Goal: Information Seeking & Learning: Learn about a topic

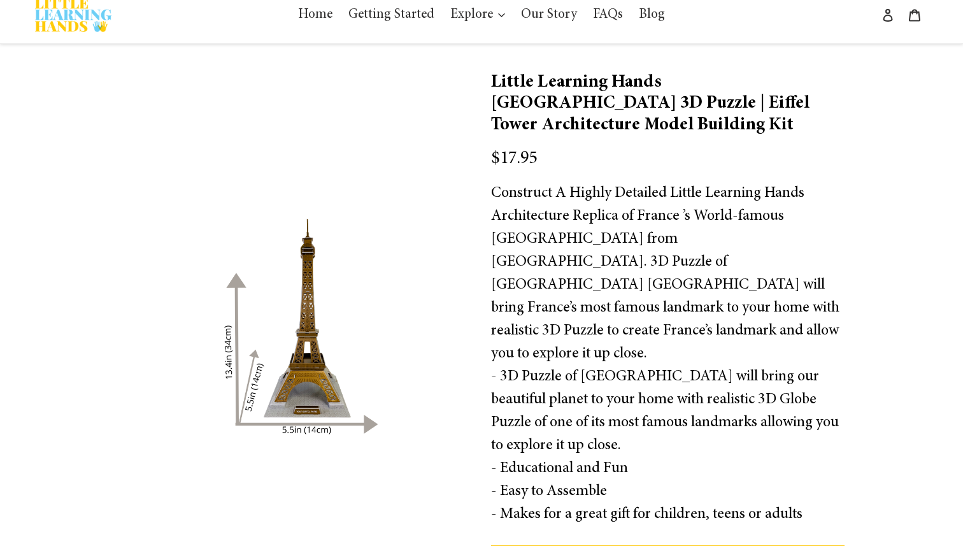
scroll to position [15, 0]
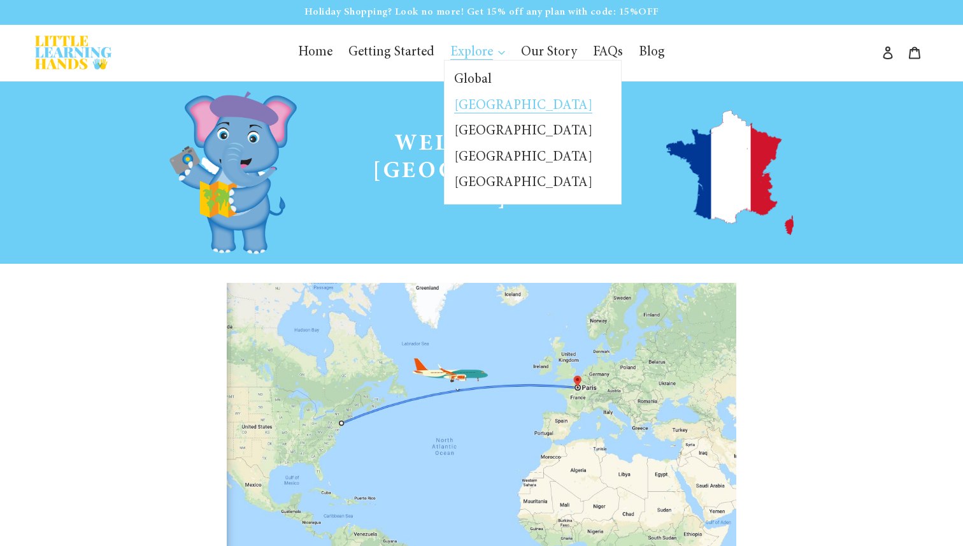
click at [481, 102] on span "[GEOGRAPHIC_DATA]" at bounding box center [523, 106] width 138 height 14
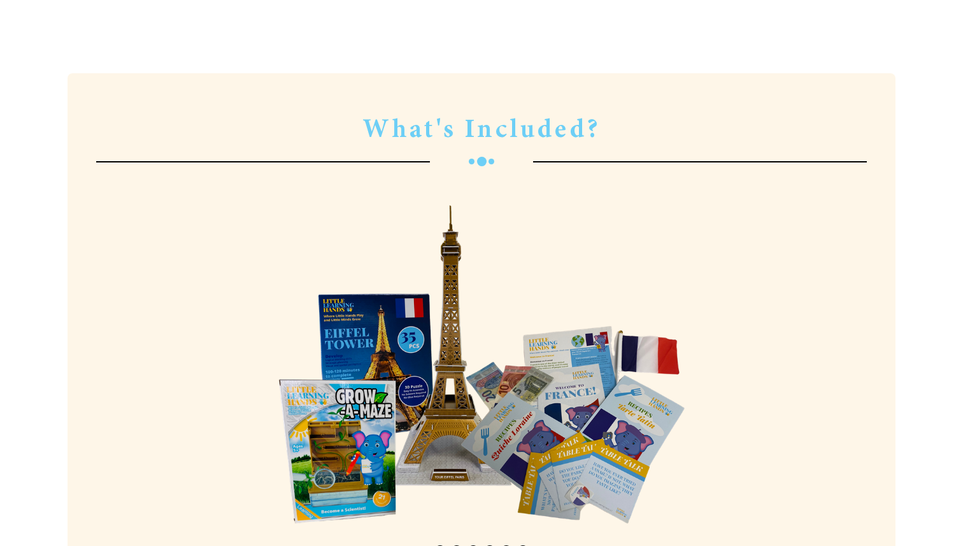
scroll to position [3206, 0]
